Goal: Find specific page/section: Find specific page/section

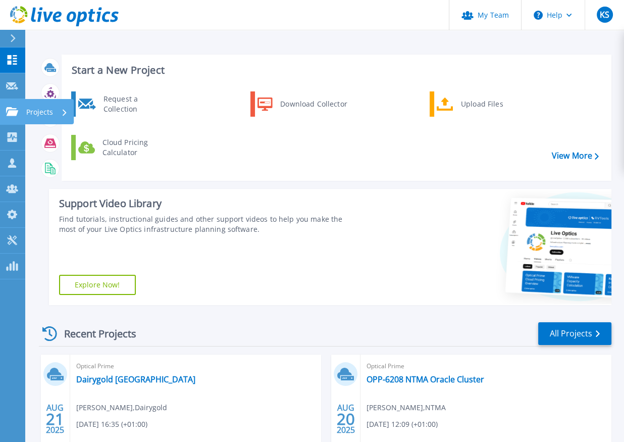
click at [42, 112] on p "Projects" at bounding box center [39, 112] width 27 height 26
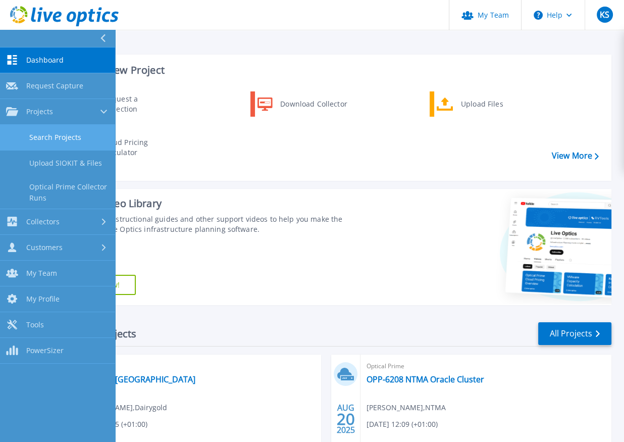
click at [54, 135] on link "Search Projects" at bounding box center [57, 138] width 115 height 26
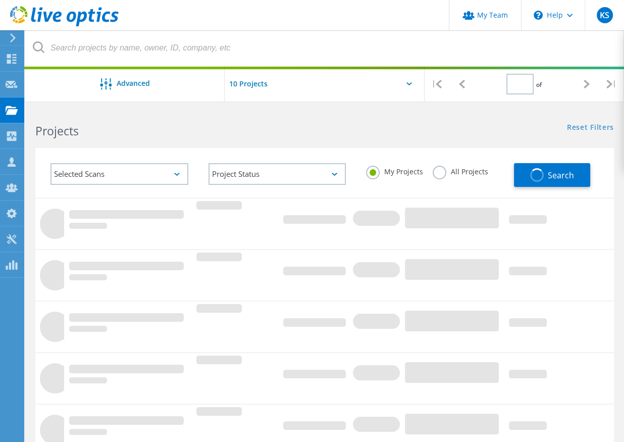
type input "1"
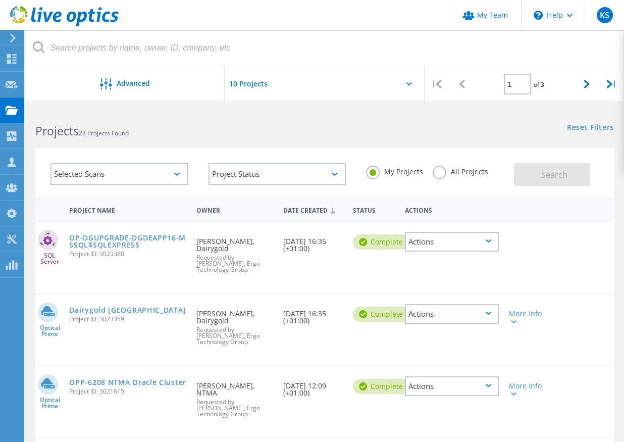
click at [341, 293] on div "Optical Prime Dairygold Germany Project ID: 3023359 Requested By Martin Cunning…" at bounding box center [324, 329] width 578 height 72
click at [406, 277] on div "SQL Server OP-DGUPGRADE-DGDEAPP16-MSSQL$SQLEXPRESS Project ID: 3023360 Requeste…" at bounding box center [324, 257] width 578 height 71
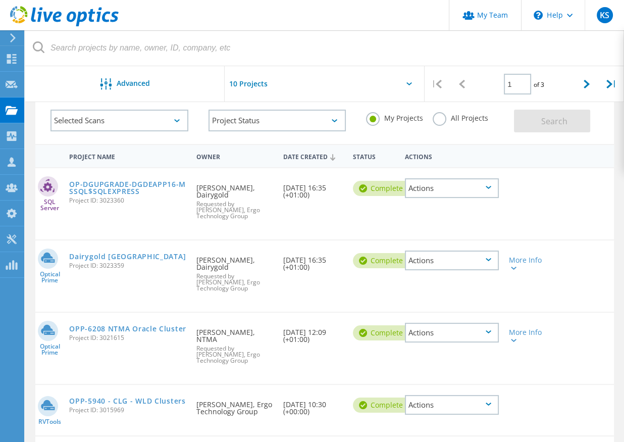
scroll to position [81, 0]
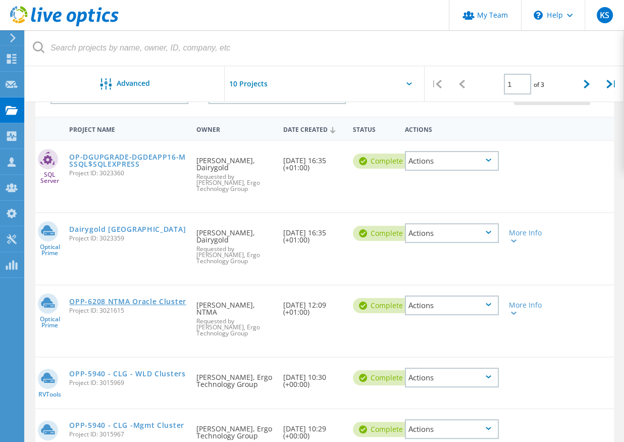
click at [121, 300] on link "OPP-6208 NTMA Oracle Cluster" at bounding box center [127, 301] width 117 height 7
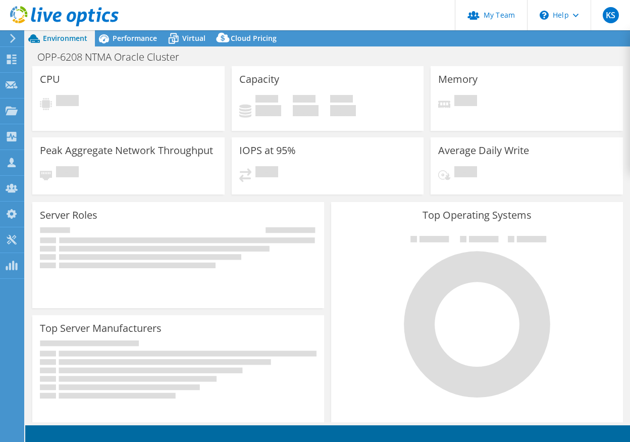
select select "USD"
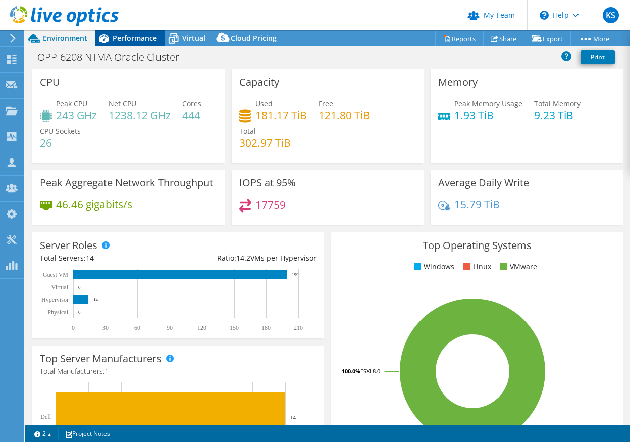
click at [132, 41] on span "Performance" at bounding box center [135, 38] width 44 height 10
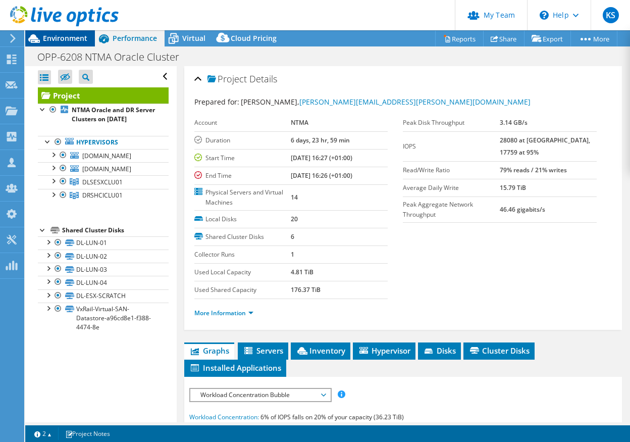
click at [68, 37] on span "Environment" at bounding box center [65, 38] width 44 height 10
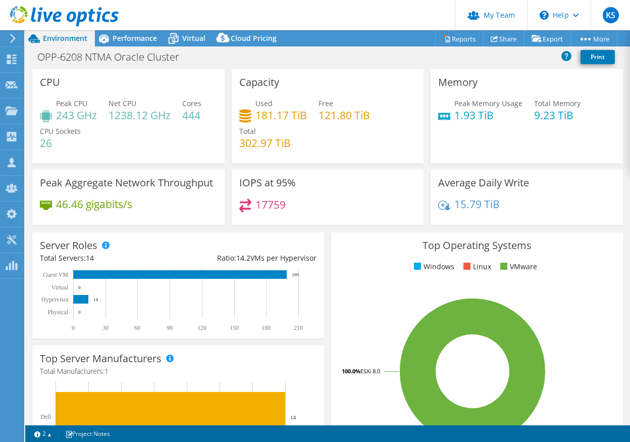
click at [323, 227] on div "IOPS at 95% 17759" at bounding box center [327, 201] width 199 height 62
click at [228, 227] on div "IOPS at 95% 17759" at bounding box center [327, 201] width 199 height 62
click at [32, 109] on div "Projects" at bounding box center [48, 110] width 48 height 25
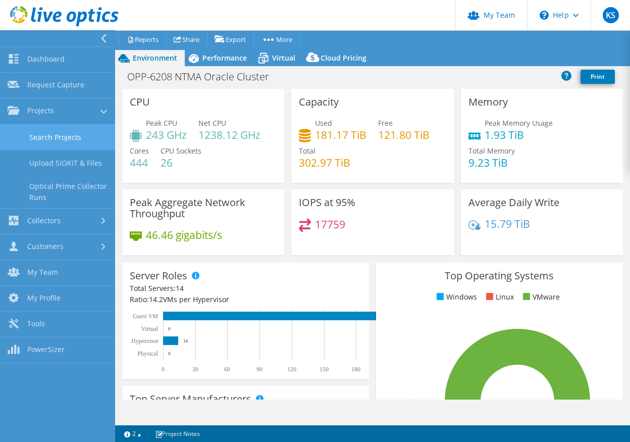
click at [52, 131] on link "Search Projects" at bounding box center [57, 137] width 115 height 26
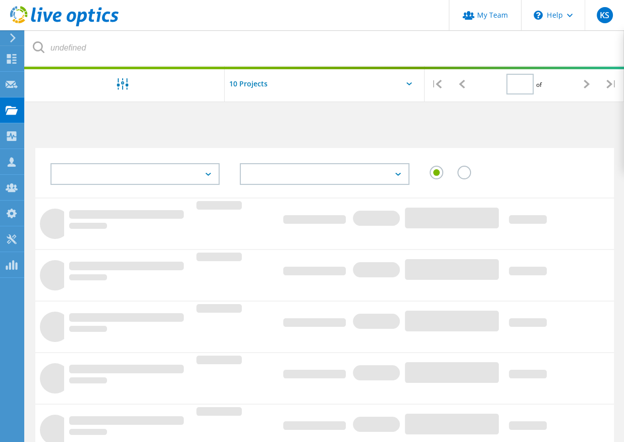
type input "1"
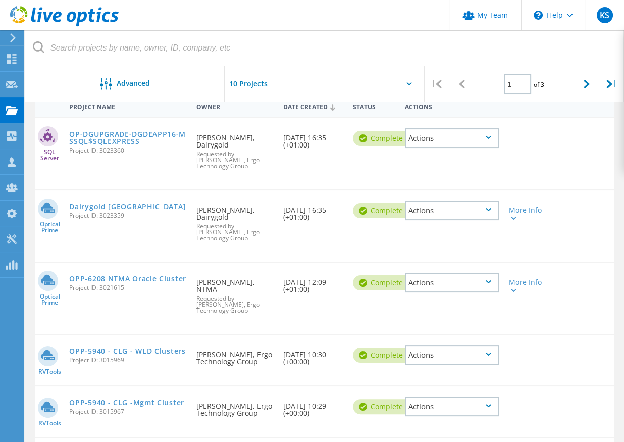
scroll to position [86, 0]
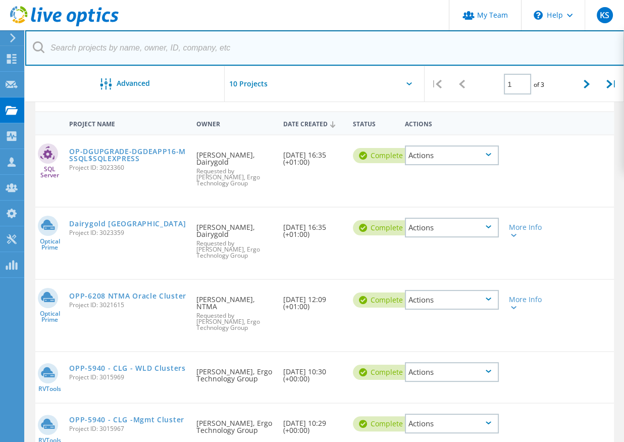
click at [84, 51] on input "text" at bounding box center [324, 47] width 599 height 35
type input "ntma"
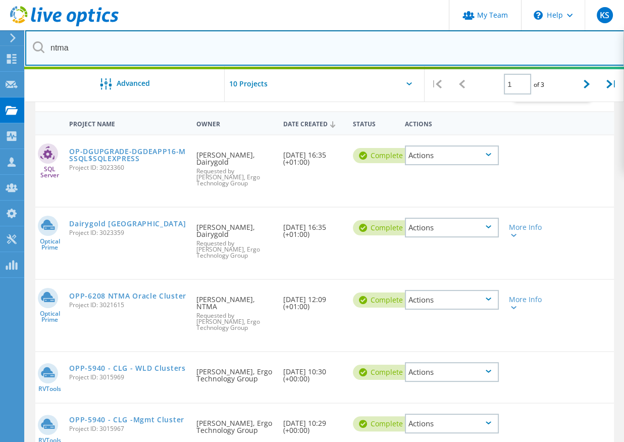
scroll to position [63, 0]
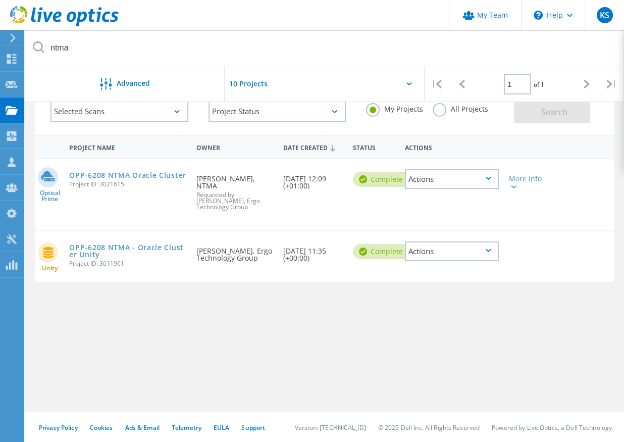
click at [255, 287] on div "Project Name Owner Date Created Status Actions Optical Prime OPP-6208 NTMA Orac…" at bounding box center [324, 266] width 578 height 262
click at [44, 322] on div "Project Name Owner Date Created Status Actions Optical Prime OPP-6208 NTMA Orac…" at bounding box center [324, 266] width 578 height 262
